Goal: Navigation & Orientation: Find specific page/section

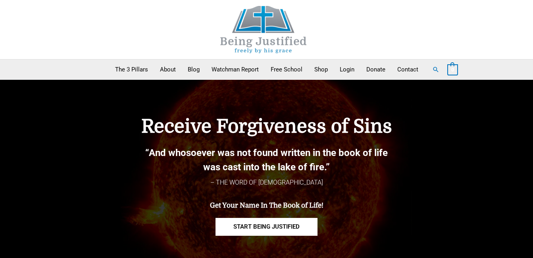
click at [237, 69] on link "Watchman Report" at bounding box center [235, 70] width 59 height 20
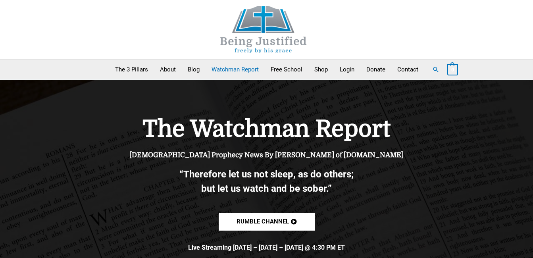
click at [236, 68] on link "Watchman Report" at bounding box center [235, 70] width 59 height 20
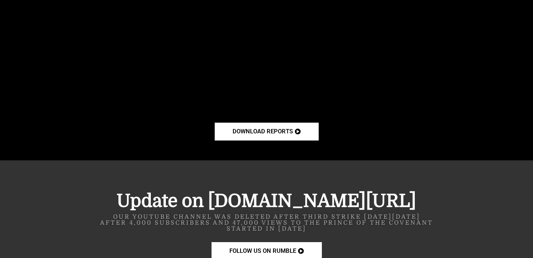
scroll to position [448, 0]
